Goal: Information Seeking & Learning: Understand process/instructions

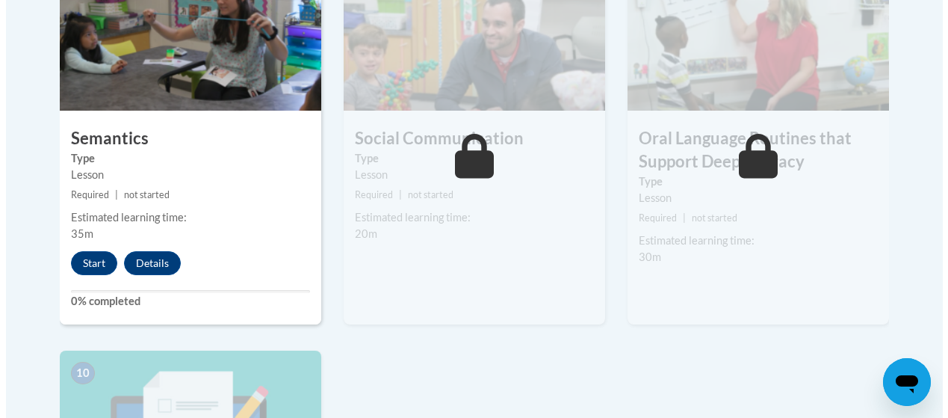
scroll to position [1401, 0]
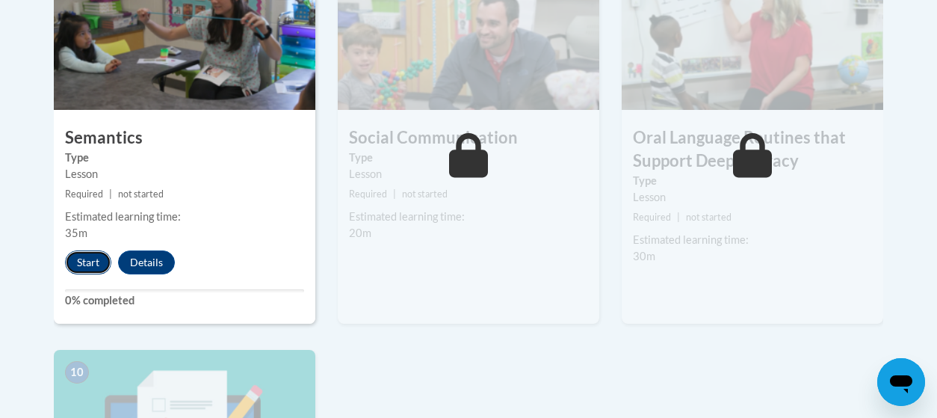
click at [86, 265] on button "Start" at bounding box center [88, 262] width 46 height 24
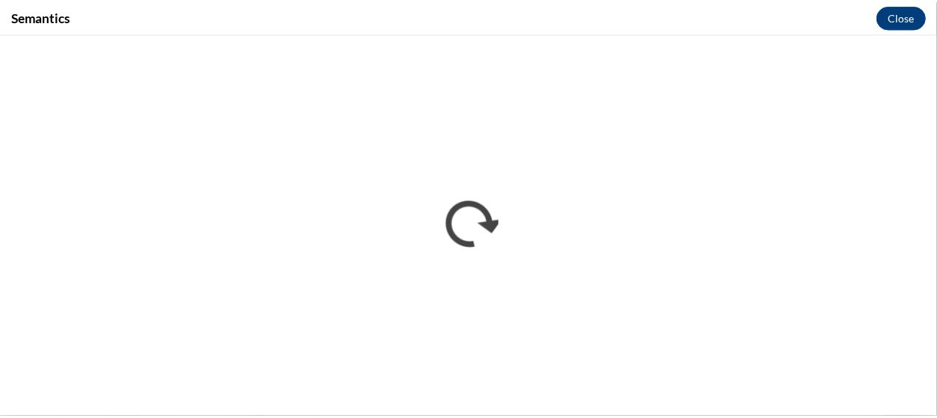
scroll to position [0, 0]
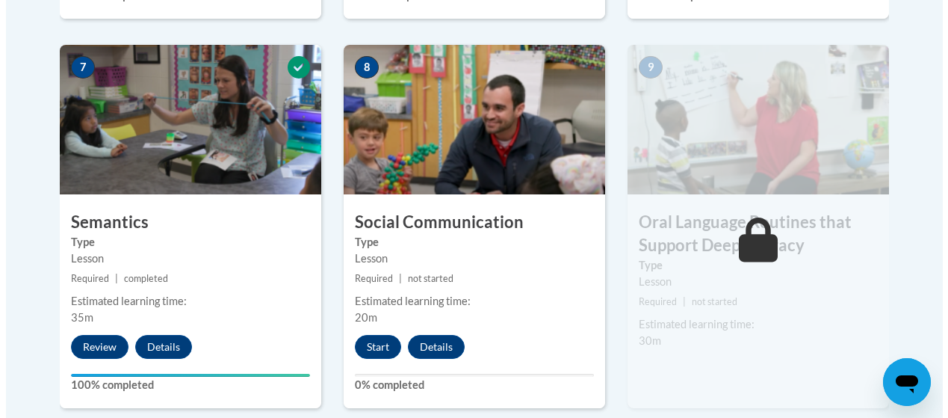
scroll to position [1318, 0]
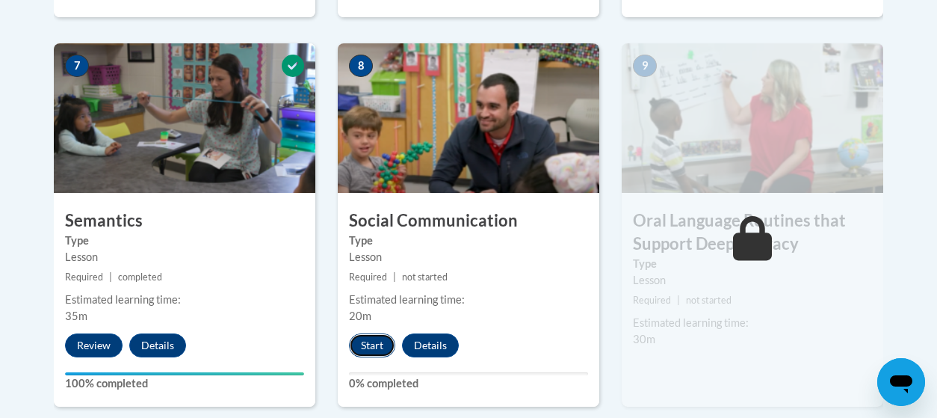
click at [377, 336] on button "Start" at bounding box center [372, 345] width 46 height 24
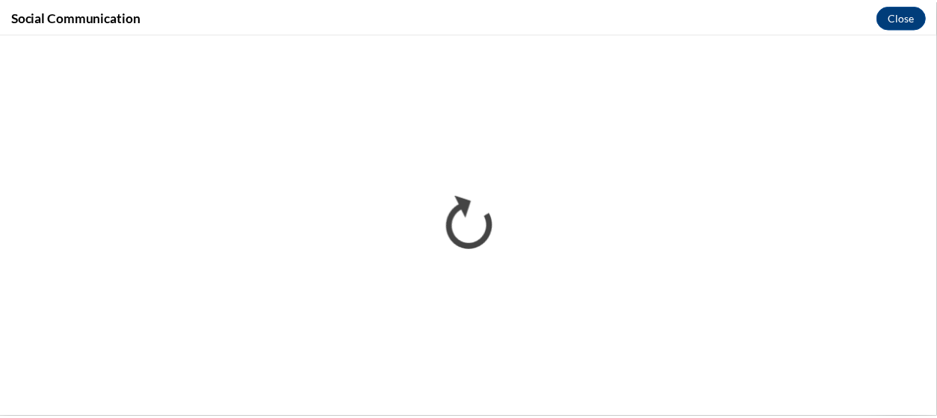
scroll to position [0, 0]
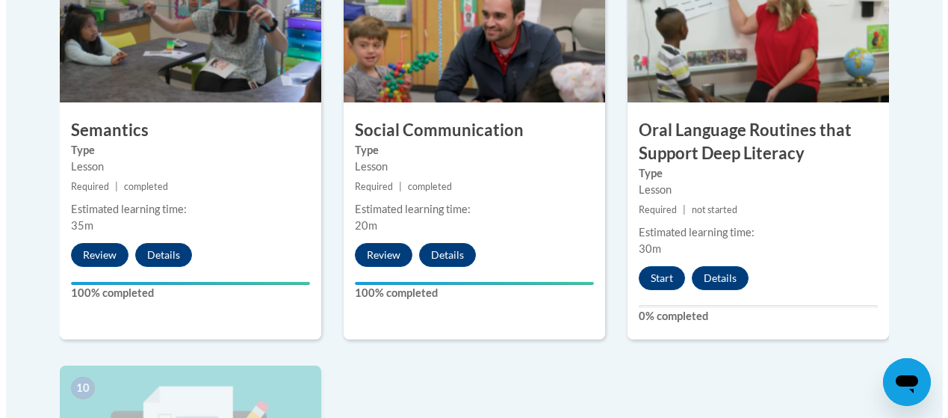
scroll to position [1406, 0]
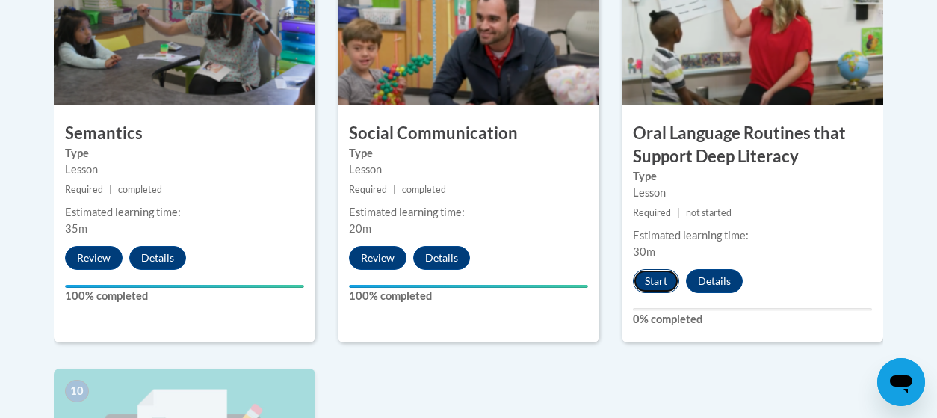
click at [656, 273] on button "Start" at bounding box center [656, 281] width 46 height 24
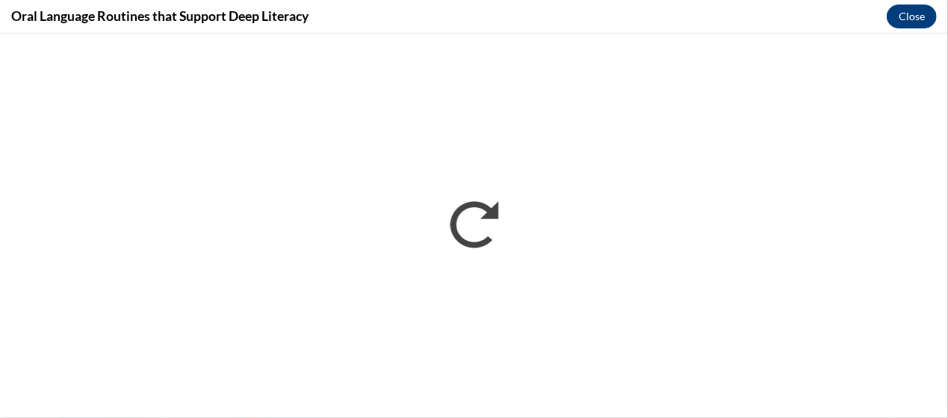
scroll to position [0, 0]
